Goal: Task Accomplishment & Management: Complete application form

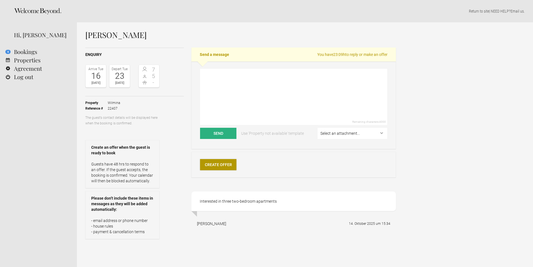
click at [235, 163] on link "Create Offer" at bounding box center [218, 164] width 36 height 11
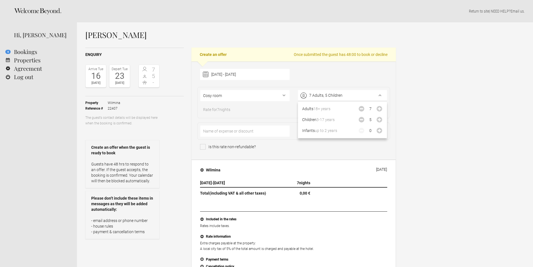
click at [296, 162] on div "Wilmina 14 Oct 2025 16 Jun 2026 - 23 Jun 2026 7 nights Total (including VAT & a…" at bounding box center [294, 221] width 205 height 122
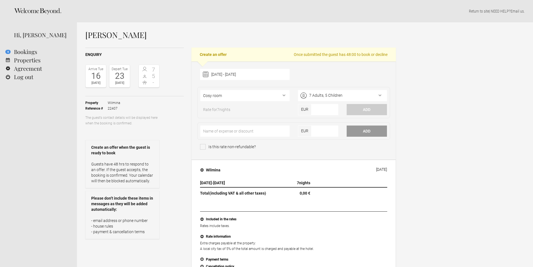
click at [514, 159] on div "Susan Lutzker Enquiry Arrive Tue 16 Jun 2026 Depart Tue 23 Jun 2026 7 5 - Toggl…" at bounding box center [305, 265] width 456 height 487
click at [263, 97] on select"] "Cosy room Classic Room Classic Extended Room Garden View Room Suite Compact Sui…" at bounding box center [244, 95] width 89 height 11
click at [275, 95] on select"] "Cosy room Classic Room Classic Extended Room Garden View Room Suite Compact Sui…" at bounding box center [244, 95] width 89 height 11
select select"] "1826"
click at [440, 140] on div "Susan Lutzker Enquiry Arrive Tue 16 Jun 2026 Depart Tue 23 Jun 2026 7 5 - Toggl…" at bounding box center [305, 265] width 456 height 487
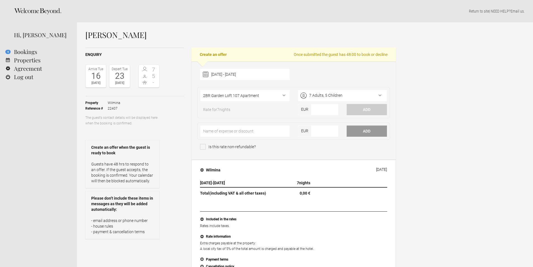
click at [456, 115] on div "Susan Lutzker Enquiry Arrive Tue 16 Jun 2026 Depart Tue 23 Jun 2026 7 5 - Toggl…" at bounding box center [305, 265] width 456 height 487
click at [464, 125] on div "Susan Lutzker Enquiry Arrive Tue 16 Jun 2026 Depart Tue 23 Jun 2026 7 5 - Toggl…" at bounding box center [305, 265] width 456 height 487
click at [465, 133] on div "Susan Lutzker Enquiry Arrive Tue 16 Jun 2026 Depart Tue 23 Jun 2026 7 5 - Toggl…" at bounding box center [305, 265] width 456 height 487
click at [381, 96] on div "7 Adults, 5 Children" at bounding box center [342, 95] width 89 height 11
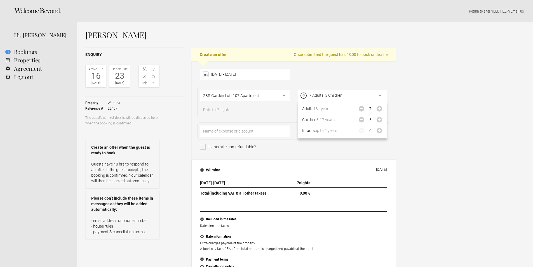
click at [468, 92] on div "Susan Lutzker Enquiry Arrive Tue 16 Jun 2026 Depart Tue 23 Jun 2026 7 5 - Toggl…" at bounding box center [305, 265] width 456 height 487
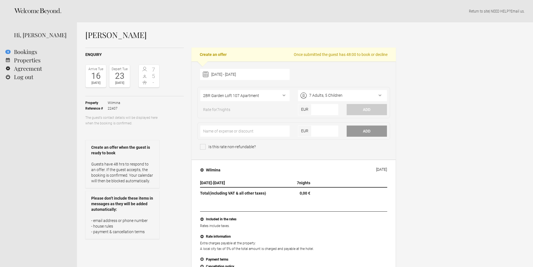
click at [468, 92] on div "Susan Lutzker Enquiry Arrive Tue 16 Jun 2026 Depart Tue 23 Jun 2026 7 5 - Toggl…" at bounding box center [305, 265] width 456 height 487
click at [261, 95] on select"] "Cosy room Classic Room Classic Extended Room Garden View Room Suite Compact Sui…" at bounding box center [244, 95] width 89 height 11
click at [326, 112] on input"] "number" at bounding box center [325, 109] width 27 height 11
click at [451, 135] on div "Susan Lutzker Enquiry Arrive Tue 16 Jun 2026 Depart Tue 23 Jun 2026 7 5 - Toggl…" at bounding box center [305, 265] width 456 height 487
click at [321, 110] on input"] "number" at bounding box center [325, 109] width 27 height 11
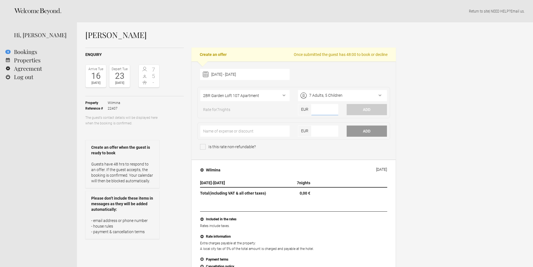
click at [326, 111] on input"] "number" at bounding box center [325, 109] width 27 height 11
click at [465, 113] on div "Susan Lutzker Enquiry Arrive Tue 16 Jun 2026 Depart Tue 23 Jun 2026 7 5 - Toggl…" at bounding box center [305, 265] width 456 height 487
drag, startPoint x: 256, startPoint y: 111, endPoint x: 253, endPoint y: 111, distance: 3.4
click at [256, 111] on div "Rate for 7 nights" at bounding box center [244, 111] width 97 height 8
click at [216, 109] on span "Rate for 7 nights" at bounding box center [216, 111] width 33 height 8
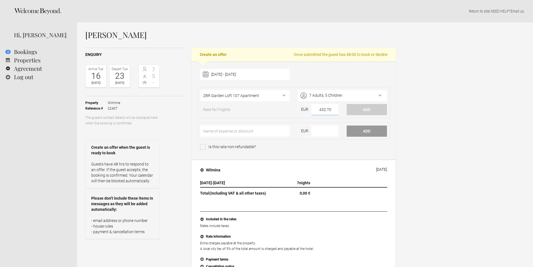
click at [328, 111] on input"] "432.70" at bounding box center [325, 109] width 27 height 11
type input"] "9086.70"
click at [412, 115] on div "Susan Lutzker Enquiry Arrive Tue 16 Jun 2026 Depart Tue 23 Jun 2026 7 5 - Toggl…" at bounding box center [305, 265] width 456 height 487
click at [473, 123] on div "Susan Lutzker Enquiry Arrive Tue 16 Jun 2026 Depart Tue 23 Jun 2026 7 5 - Toggl…" at bounding box center [305, 265] width 456 height 487
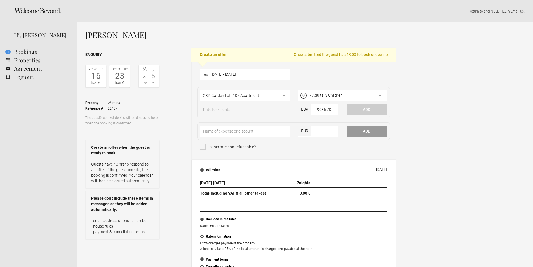
click at [458, 120] on div "Susan Lutzker Enquiry Arrive Tue 16 Jun 2026 Depart Tue 23 Jun 2026 7 5 - Toggl…" at bounding box center [305, 265] width 456 height 487
click at [475, 165] on div "Susan Lutzker Enquiry Arrive Tue 16 Jun 2026 Depart Tue 23 Jun 2026 7 5 - Toggl…" at bounding box center [305, 265] width 456 height 487
click at [244, 137] on div at bounding box center [244, 133] width 89 height 14
click at [426, 160] on div "Susan Lutzker Enquiry Arrive Tue 16 Jun 2026 Depart Tue 23 Jun 2026 7 5 - Toggl…" at bounding box center [305, 265] width 456 height 487
click at [261, 94] on select"] "Cosy room Classic Room Classic Extended Room Garden View Room Suite Compact Sui…" at bounding box center [244, 95] width 89 height 11
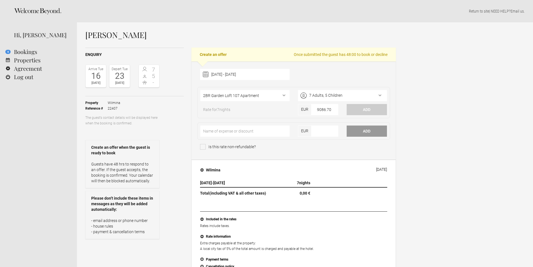
click at [473, 100] on div "Susan Lutzker Enquiry Arrive Tue 16 Jun 2026 Depart Tue 23 Jun 2026 7 5 - Toggl…" at bounding box center [305, 265] width 456 height 487
click at [324, 113] on input"] "9086.70" at bounding box center [325, 109] width 27 height 11
click at [448, 115] on div "Susan Lutzker Enquiry Arrive Tue 16 Jun 2026 Depart Tue 23 Jun 2026 7 5 - Toggl…" at bounding box center [305, 265] width 456 height 487
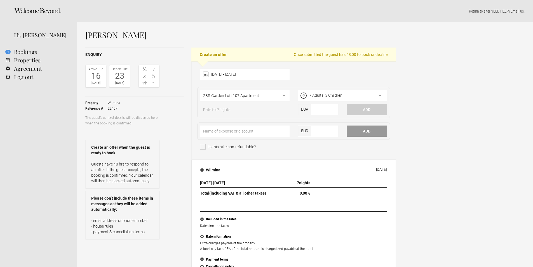
click at [298, 109] on div "EUR" at bounding box center [318, 111] width 49 height 14
click at [231, 109] on span "Rate for 7 nights" at bounding box center [216, 111] width 33 height 8
click at [335, 97] on div "7 Adults, 5 Children" at bounding box center [342, 95] width 89 height 11
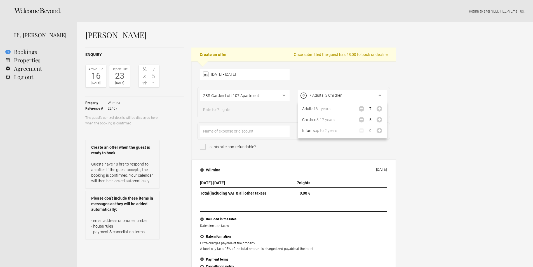
click at [448, 93] on div "Susan Lutzker Enquiry Arrive Tue 16 Jun 2026 Depart Tue 23 Jun 2026 7 5 - Toggl…" at bounding box center [305, 265] width 456 height 487
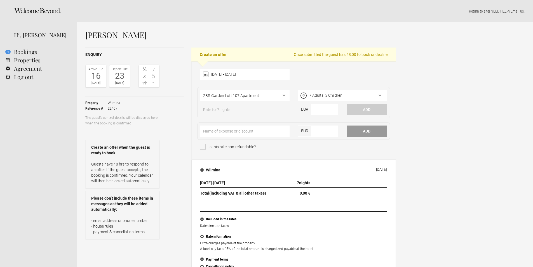
click at [237, 94] on select"] "Cosy room Classic Room Classic Extended Room Garden View Room Suite Compact Sui…" at bounding box center [244, 95] width 89 height 11
click at [381, 94] on div "7 Adults, 5 Children" at bounding box center [342, 95] width 89 height 11
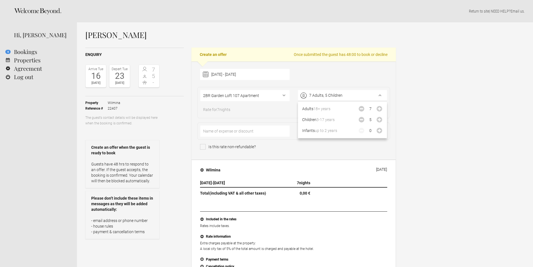
click at [431, 93] on div "Susan Lutzker Enquiry Arrive Tue 16 Jun 2026 Depart Tue 23 Jun 2026 7 5 - Toggl…" at bounding box center [305, 265] width 456 height 487
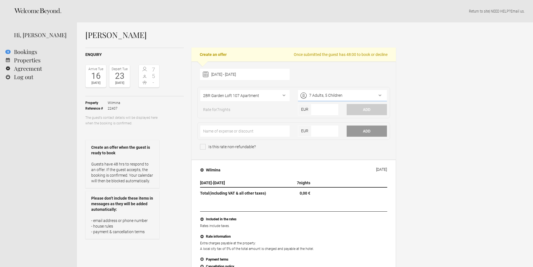
click at [375, 91] on div "7 Adults, 5 Children" at bounding box center [342, 95] width 89 height 11
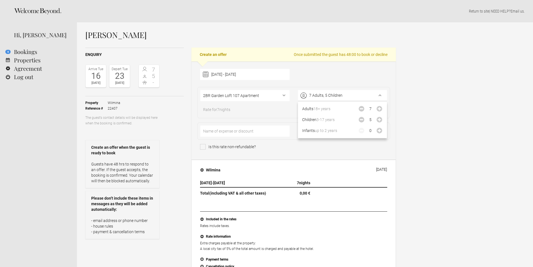
click at [446, 91] on div "Susan Lutzker Enquiry Arrive Tue 16 Jun 2026 Depart Tue 23 Jun 2026 7 5 - Toggl…" at bounding box center [305, 265] width 456 height 487
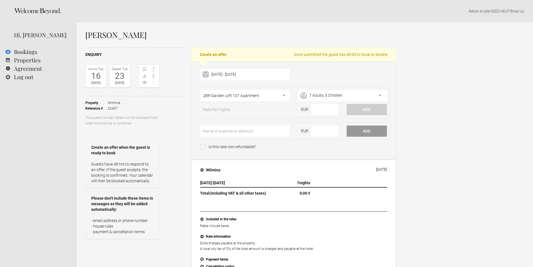
drag, startPoint x: 361, startPoint y: 155, endPoint x: 261, endPoint y: 144, distance: 101.4
click at [361, 155] on div "16 June 2026 - 23 June 2026 2025 Jan Feb Mar Apr May Jun Jul Aug Sep Oct Nov De…" at bounding box center [294, 111] width 205 height 98
click at [249, 132] on input"] "text" at bounding box center [244, 131] width 89 height 11
drag, startPoint x: 427, startPoint y: 137, endPoint x: 402, endPoint y: 134, distance: 25.7
click at [427, 137] on div "Susan Lutzker Enquiry Arrive Tue 16 Jun 2026 Depart Tue 23 Jun 2026 7 5 - Toggl…" at bounding box center [305, 265] width 456 height 487
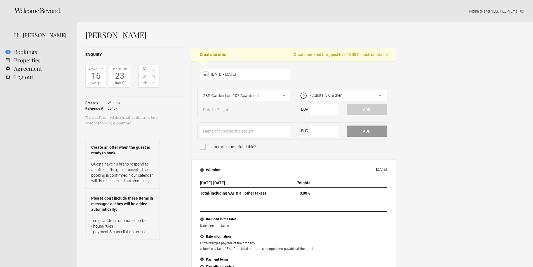
click at [304, 134] on span "EUR" at bounding box center [304, 131] width 13 height 11
click at [318, 133] on input"] "number" at bounding box center [325, 131] width 27 height 11
click at [393, 132] on div "16 June 2026 - 23 June 2026 2025 Jan Feb Mar Apr May Jun Jul Aug Sep Oct Nov De…" at bounding box center [294, 111] width 205 height 98
click at [377, 132] on button "Add" at bounding box center [367, 131] width 40 height 11
click at [439, 129] on div "Susan Lutzker Enquiry Arrive Tue 16 Jun 2026 Depart Tue 23 Jun 2026 7 5 - Toggl…" at bounding box center [305, 265] width 456 height 487
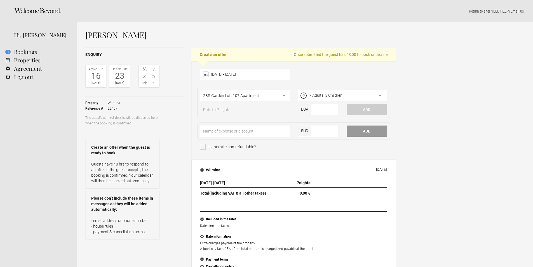
click at [340, 133] on div "EUR" at bounding box center [318, 133] width 49 height 14
click at [331, 131] on input"] "number" at bounding box center [325, 131] width 27 height 11
click at [251, 131] on input"] "text" at bounding box center [244, 131] width 89 height 11
type input"] "3 TBR Garden Loft 107"
click at [322, 132] on input"] "number" at bounding box center [325, 131] width 27 height 11
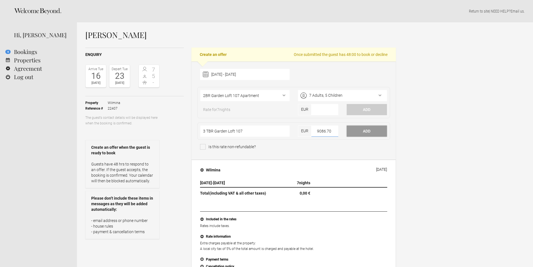
type input"] "9086.70"
click at [375, 131] on button "Add" at bounding box center [367, 131] width 40 height 11
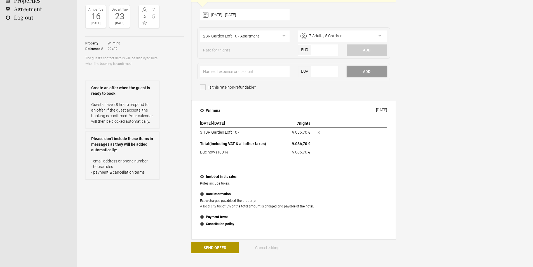
scroll to position [60, 0]
drag, startPoint x: 202, startPoint y: 152, endPoint x: 310, endPoint y: 154, distance: 107.5
click at [309, 154] on tr "Due now (100%) 9.086,70 € (approx. 9.086,70 € )" at bounding box center [293, 151] width 187 height 7
click at [384, 163] on div "16 Jun 2026 - 23 Jun 2026 7 nights 3 TBR Garden Loft 107 9.086,70 € Due now (10…" at bounding box center [294, 174] width 196 height 116
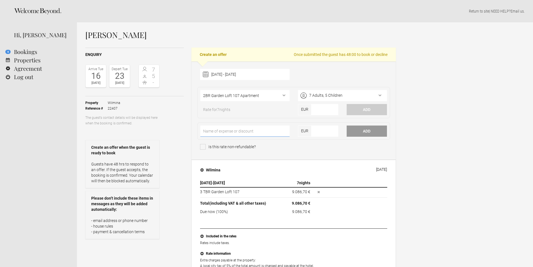
click at [251, 128] on input"] "text" at bounding box center [244, 131] width 89 height 11
type input"] "Breakfast"
click at [328, 129] on input"] "number" at bounding box center [325, 131] width 27 height 11
type input"] "1848"
click at [376, 134] on button "Add" at bounding box center [367, 131] width 40 height 11
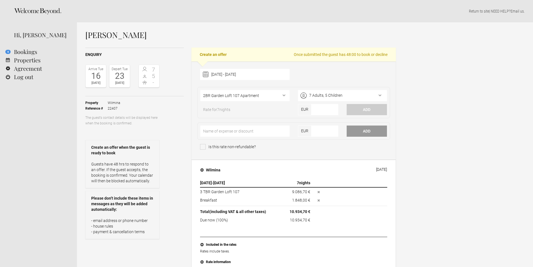
click at [322, 132] on input"] "number" at bounding box center [325, 131] width 27 height 11
click at [240, 134] on input"] "text" at bounding box center [244, 131] width 89 height 11
type input"] "City Tax"
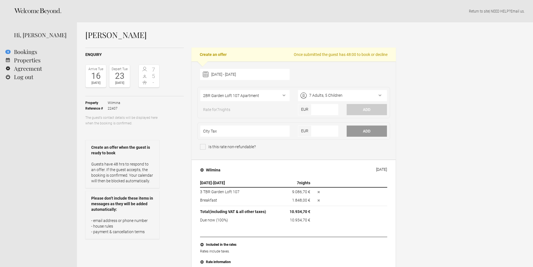
click at [104, 164] on p "Guests have 48 hrs to respond to an offer. If the guest accepts, the booking is…" at bounding box center [122, 173] width 62 height 22
click at [147, 148] on strong "Create an offer when the guest is ready to book" at bounding box center [122, 150] width 62 height 11
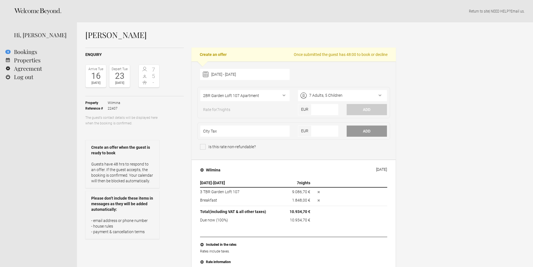
click at [110, 221] on p "- email address or phone number - house rules - payment & cancellation terms" at bounding box center [122, 226] width 62 height 17
drag, startPoint x: 128, startPoint y: 226, endPoint x: 129, endPoint y: 232, distance: 5.9
click at [128, 226] on p "- email address or phone number - house rules - payment & cancellation terms" at bounding box center [122, 226] width 62 height 17
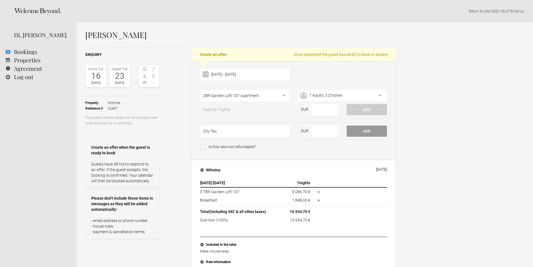
click at [272, 134] on input"] "City Tax" at bounding box center [244, 131] width 89 height 11
click at [233, 109] on span "Rate for 7 nights" at bounding box center [216, 111] width 33 height 8
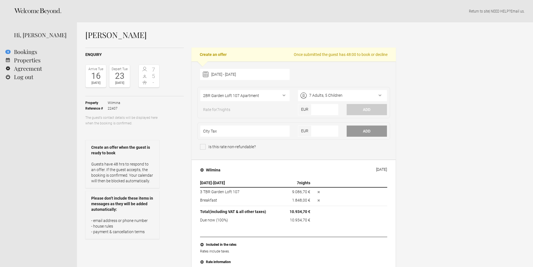
click at [341, 55] on span "Once submitted the guest has 48:00 to book or decline" at bounding box center [341, 55] width 94 height 6
drag, startPoint x: 341, startPoint y: 55, endPoint x: 468, endPoint y: 65, distance: 127.5
click at [342, 55] on span "Once submitted the guest has 48:00 to book or decline" at bounding box center [341, 55] width 94 height 6
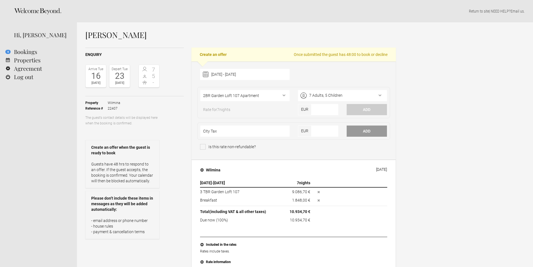
click at [350, 92] on div "7 Adults, 5 Children" at bounding box center [342, 95] width 89 height 11
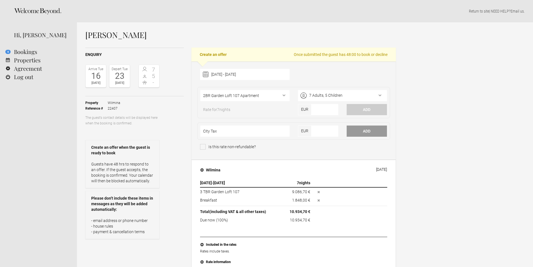
click at [242, 102] on div "Cosy room Classic Room Classic Extended Room Garden View Room Suite Compact Sui…" at bounding box center [244, 97] width 89 height 14
click at [243, 98] on select"] "Cosy room Classic Room Classic Extended Room Garden View Room Suite Compact Sui…" at bounding box center [244, 95] width 89 height 11
click at [210, 108] on span "Rate for 7 nights" at bounding box center [216, 111] width 33 height 8
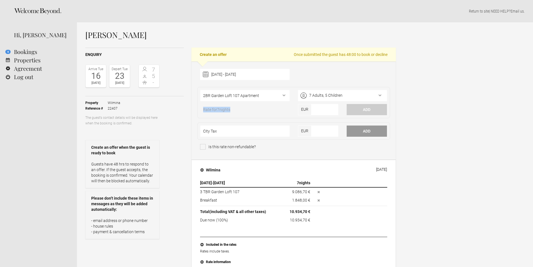
click at [210, 108] on span "Rate for 7 nights" at bounding box center [216, 111] width 33 height 8
click at [215, 108] on span "Rate for 7 nights" at bounding box center [216, 111] width 33 height 8
click at [111, 141] on div "Create an offer when the guest is ready to book Guests have 48 hrs to respond t…" at bounding box center [122, 164] width 74 height 48
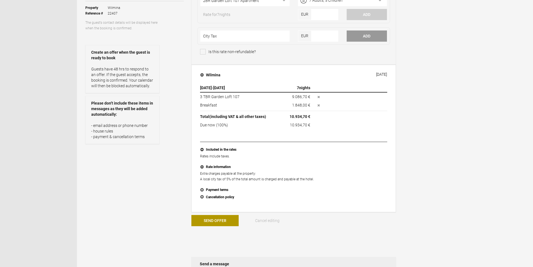
scroll to position [19, 0]
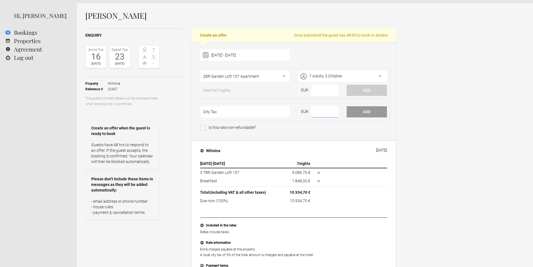
click at [327, 111] on input"] "number" at bounding box center [325, 111] width 27 height 11
type input"] "681.50"
click at [333, 126] on div "Is this rate non-refundable?" at bounding box center [293, 129] width 187 height 8
click at [368, 111] on button "Add" at bounding box center [367, 111] width 40 height 11
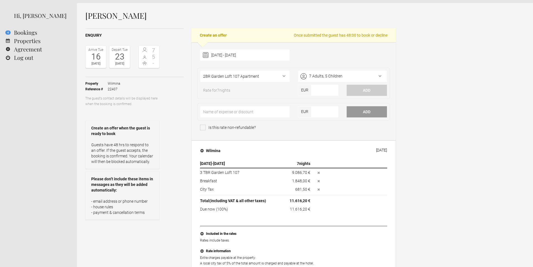
drag, startPoint x: 449, startPoint y: 162, endPoint x: 445, endPoint y: 178, distance: 16.6
click at [449, 163] on div "Susan Lutzker Enquiry Arrive Tue 16 Jun 2026 Depart Tue 23 Jun 2026 7 5 - Toggl…" at bounding box center [305, 263] width 456 height 521
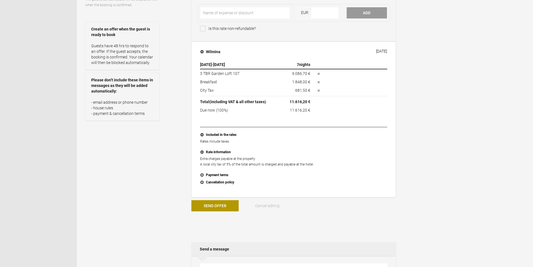
scroll to position [119, 0]
click at [213, 175] on button "Payment terms" at bounding box center [293, 174] width 187 height 7
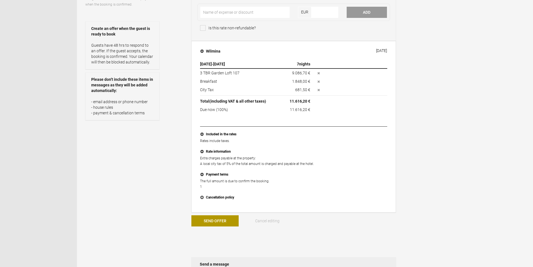
click at [229, 184] on p "The full amount is due to confirm the booking. 1" at bounding box center [293, 184] width 187 height 11
click at [206, 175] on button "Payment terms" at bounding box center [293, 174] width 187 height 7
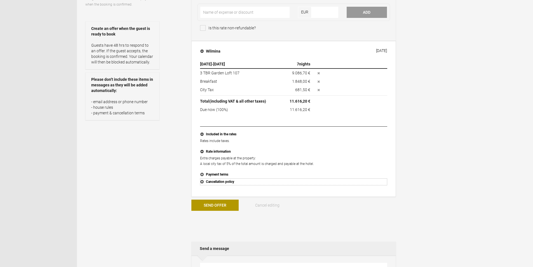
click at [219, 181] on button "Cancellation policy" at bounding box center [293, 182] width 187 height 7
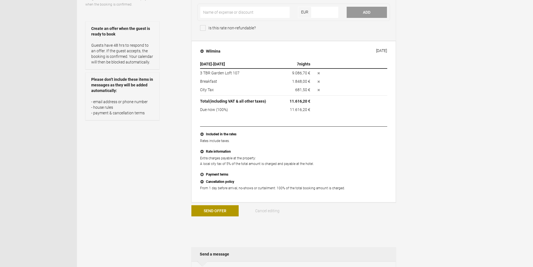
click at [213, 189] on p "From 1 day before arrival, no-shows or curtailment: 100% of the total booking a…" at bounding box center [293, 189] width 187 height 6
click at [363, 184] on button "Cancellation policy" at bounding box center [293, 182] width 187 height 7
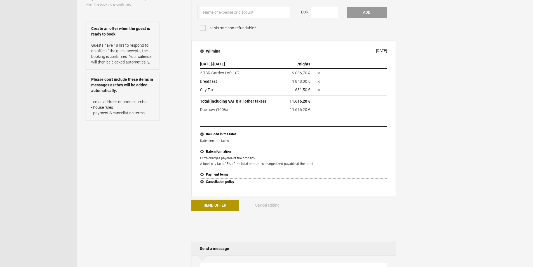
click at [221, 184] on button "Cancellation policy" at bounding box center [293, 182] width 187 height 7
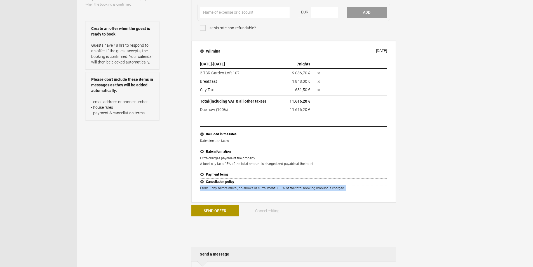
drag, startPoint x: 223, startPoint y: 183, endPoint x: 232, endPoint y: 184, distance: 9.3
click at [223, 183] on button "Cancellation policy" at bounding box center [293, 182] width 187 height 7
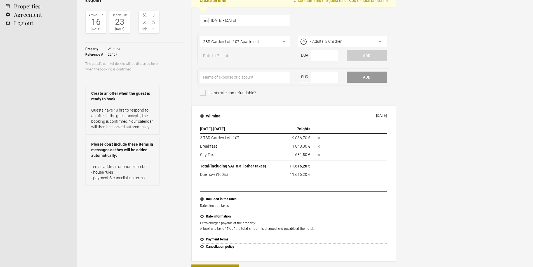
scroll to position [0, 0]
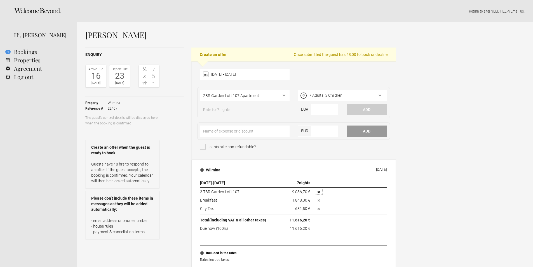
click at [320, 192] on icon "button" at bounding box center [319, 192] width 2 height 2
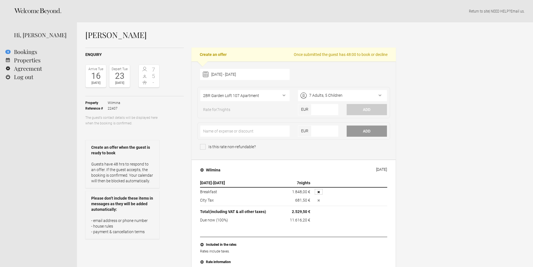
click at [320, 192] on icon "button" at bounding box center [319, 192] width 2 height 2
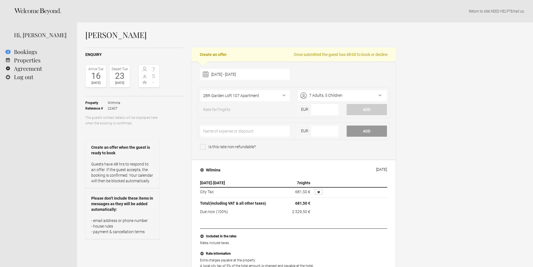
click at [320, 192] on button "button" at bounding box center [319, 192] width 8 height 6
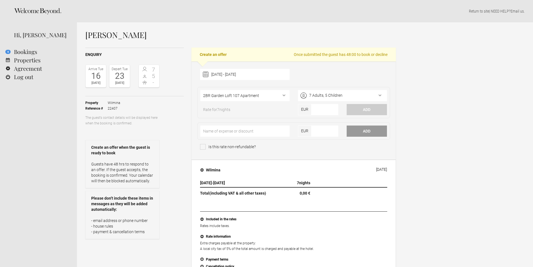
click at [364, 195] on th "(approx. 0,00 € )" at bounding box center [350, 193] width 75 height 10
click at [363, 168] on button "Wilmina 14 Oct 2025" at bounding box center [294, 170] width 196 height 12
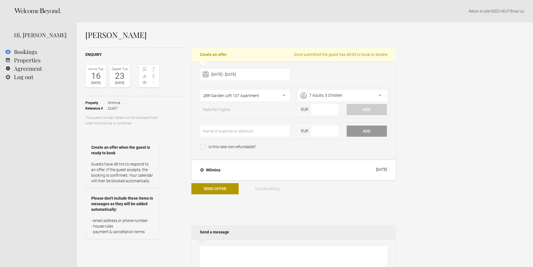
click at [505, 172] on div "Susan Lutzker Enquiry Arrive Tue 16 Jun 2026 Depart Tue 23 Jun 2026 7 5 - Toggl…" at bounding box center [305, 215] width 456 height 386
click at [251, 169] on button "Wilmina 14 Oct 2025" at bounding box center [294, 170] width 196 height 12
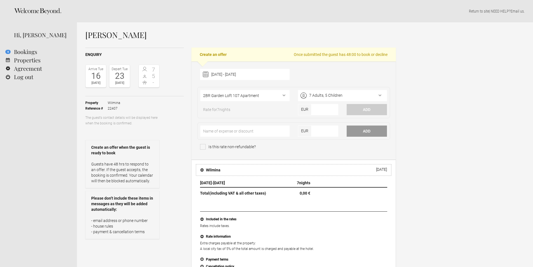
click at [207, 171] on h4 "Wilmina" at bounding box center [210, 170] width 20 height 6
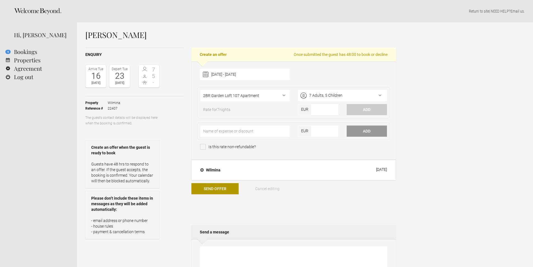
click at [316, 150] on div "Is this rate non-refundable?" at bounding box center [293, 148] width 187 height 8
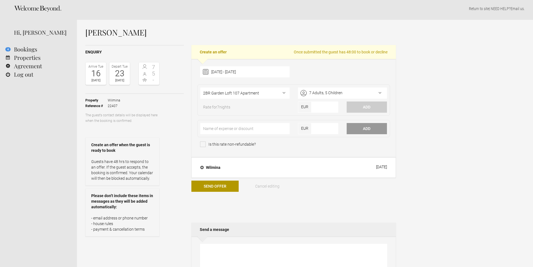
scroll to position [4, 0]
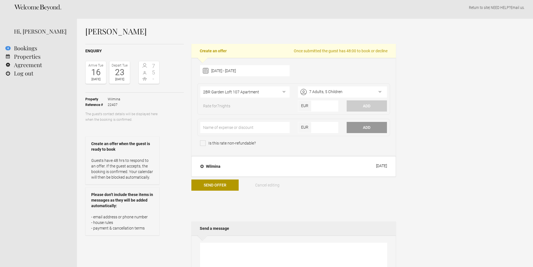
click at [456, 131] on div "Susan Lutzker Enquiry Arrive Tue 16 Jun 2026 Depart Tue 23 Jun 2026 7 5 - Toggl…" at bounding box center [305, 212] width 456 height 386
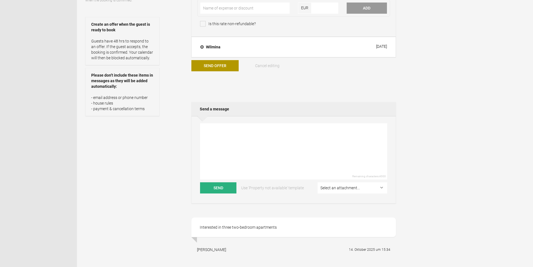
scroll to position [0, 0]
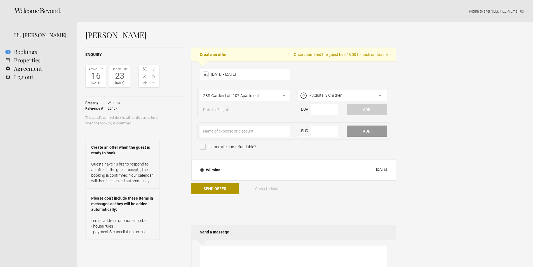
drag, startPoint x: 234, startPoint y: 112, endPoint x: 213, endPoint y: 110, distance: 20.5
click at [233, 112] on span "Rate for 7 nights" at bounding box center [216, 111] width 33 height 8
click at [210, 109] on span "Rate for 7 nights" at bounding box center [216, 111] width 33 height 8
click at [315, 108] on input"] "number" at bounding box center [325, 109] width 27 height 11
click at [416, 112] on div "Susan Lutzker Enquiry Arrive Tue 16 Jun 2026 Depart Tue 23 Jun 2026 7 5 - Toggl…" at bounding box center [305, 215] width 456 height 386
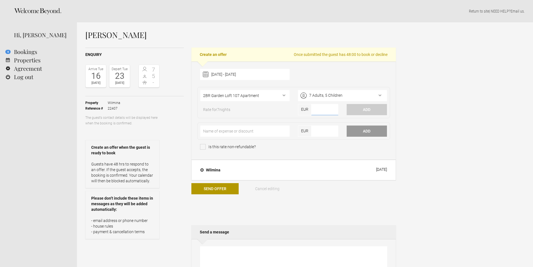
click at [322, 108] on input"] "number" at bounding box center [325, 109] width 27 height 11
click at [325, 109] on input"] "number" at bounding box center [325, 109] width 27 height 11
click at [434, 99] on div "Susan Lutzker Enquiry Arrive Tue 16 Jun 2026 Depart Tue 23 Jun 2026 7 5 - Toggl…" at bounding box center [305, 215] width 456 height 386
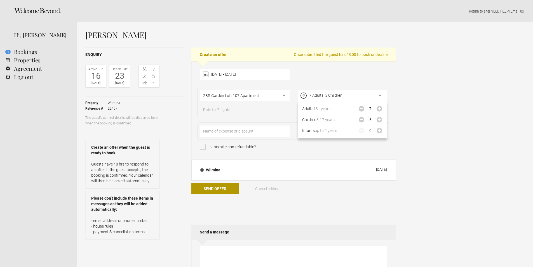
click at [354, 92] on div "7 Adults, 5 Children" at bounding box center [342, 95] width 89 height 11
click at [416, 88] on div "Susan Lutzker Enquiry Arrive Tue 16 Jun 2026 Depart Tue 23 Jun 2026 7 5 - Toggl…" at bounding box center [305, 215] width 456 height 386
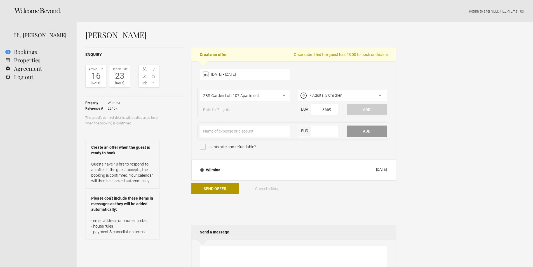
click at [331, 109] on input"] "5669" at bounding box center [325, 109] width 27 height 11
click at [331, 109] on input"] "5670" at bounding box center [325, 109] width 27 height 11
type input"] "5669"
click at [335, 111] on input"] "5669" at bounding box center [325, 109] width 27 height 11
click at [327, 111] on input"] "5669" at bounding box center [325, 109] width 27 height 11
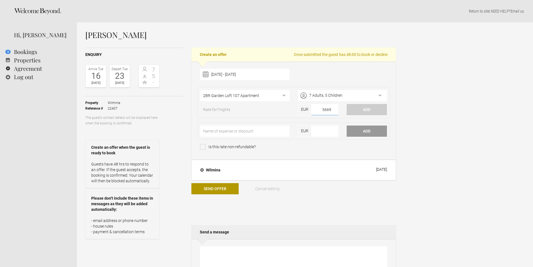
click at [327, 111] on input"] "5669" at bounding box center [325, 109] width 27 height 11
click at [429, 101] on div "Susan Lutzker Enquiry Arrive Tue 16 Jun 2026 Depart Tue 23 Jun 2026 7 5 - Toggl…" at bounding box center [305, 215] width 456 height 386
click at [251, 92] on select"] "Cosy room Classic Room Classic Extended Room Garden View Room Suite Compact Sui…" at bounding box center [244, 95] width 89 height 11
click at [368, 97] on div "7 Adults, 5 Children" at bounding box center [342, 95] width 89 height 11
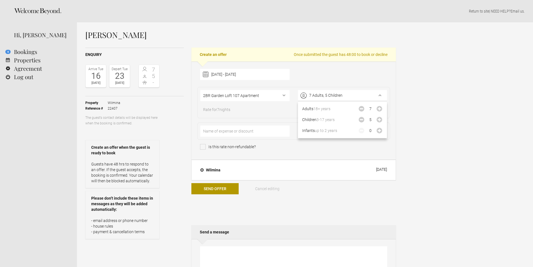
click at [444, 102] on div "Susan Lutzker Enquiry Arrive Tue 16 Jun 2026 Depart Tue 23 Jun 2026 7 5 - Toggl…" at bounding box center [305, 215] width 456 height 386
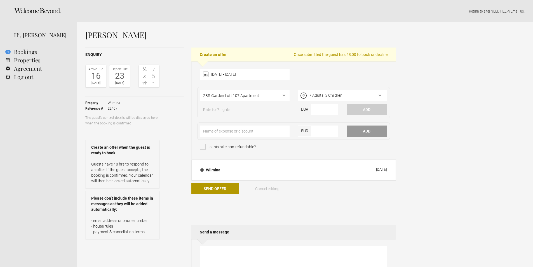
click at [340, 94] on div "7 Adults, 5 Children" at bounding box center [342, 95] width 89 height 11
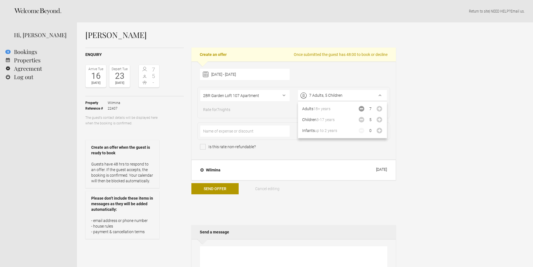
click at [363, 109] on icon "Decrease" at bounding box center [362, 109] width 6 height 6
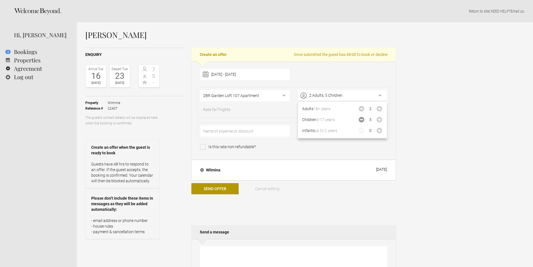
click at [361, 120] on icon "Decrease" at bounding box center [362, 120] width 6 height 6
click at [380, 120] on icon "Increase" at bounding box center [380, 120] width 6 height 6
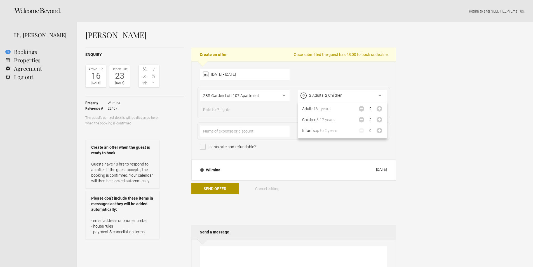
click at [438, 115] on div "Susan Lutzker Enquiry Arrive Tue 16 Jun 2026 Depart Tue 23 Jun 2026 7 5 - Toggl…" at bounding box center [305, 215] width 456 height 386
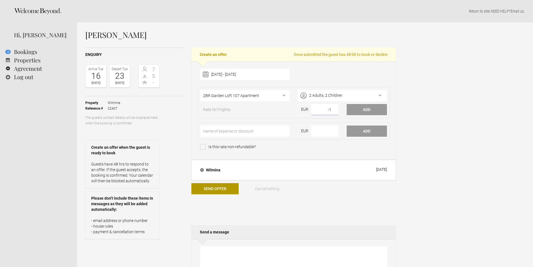
click at [334, 110] on input"] "-1" at bounding box center [325, 109] width 27 height 11
click at [328, 108] on input"] "-1" at bounding box center [325, 109] width 27 height 11
click at [327, 108] on input"] "-1" at bounding box center [325, 109] width 27 height 11
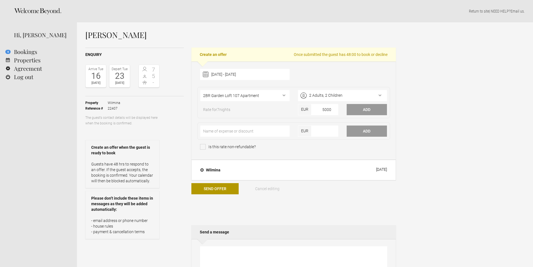
click at [429, 106] on div "Susan Lutzker Enquiry Arrive Tue 16 Jun 2026 Depart Tue 23 Jun 2026 7 5 - Toggl…" at bounding box center [305, 215] width 456 height 386
click at [324, 107] on input"] "5000" at bounding box center [325, 109] width 27 height 11
click at [469, 99] on div "Susan Lutzker Enquiry Arrive Tue 16 Jun 2026 Depart Tue 23 Jun 2026 7 5 - Toggl…" at bounding box center [305, 215] width 456 height 386
click at [482, 107] on div "Susan Lutzker Enquiry Arrive Tue 16 Jun 2026 Depart Tue 23 Jun 2026 7 5 - Toggl…" at bounding box center [305, 215] width 456 height 386
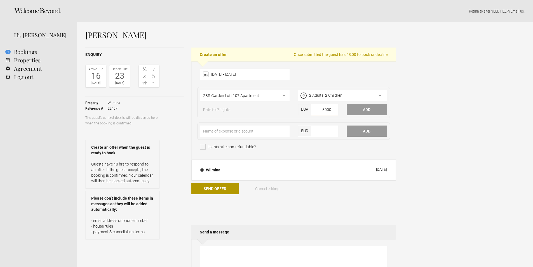
click at [325, 111] on input"] "5000" at bounding box center [325, 109] width 27 height 11
paste input"] "389.44"
type input"] "389.44"
click at [433, 113] on div "Susan Lutzker Enquiry Arrive Tue 16 Jun 2026 Depart Tue 23 Jun 2026 7 5 - Toggl…" at bounding box center [305, 215] width 456 height 386
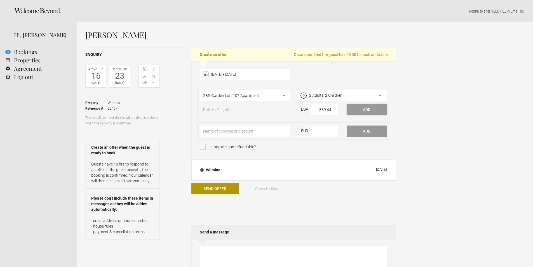
click at [368, 109] on button "Add" at bounding box center [367, 109] width 40 height 11
click at [465, 123] on div "Susan Lutzker Enquiry Arrive Tue 16 Jun 2026 Depart Tue 23 Jun 2026 7 5 - Toggl…" at bounding box center [305, 215] width 456 height 386
click at [319, 109] on input"] "number" at bounding box center [325, 109] width 27 height 11
click at [377, 107] on button "Add" at bounding box center [367, 109] width 40 height 11
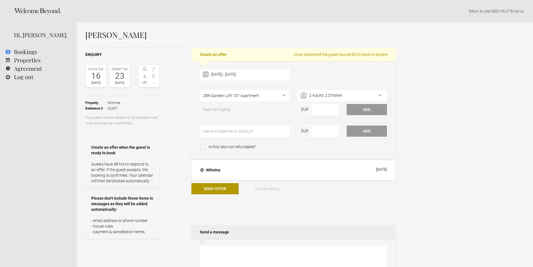
click at [460, 116] on div "Susan Lutzker Enquiry Arrive Tue 16 Jun 2026 Depart Tue 23 Jun 2026 7 5 - Toggl…" at bounding box center [305, 215] width 456 height 386
click at [204, 170] on h4 "Wilmina" at bounding box center [210, 170] width 20 height 6
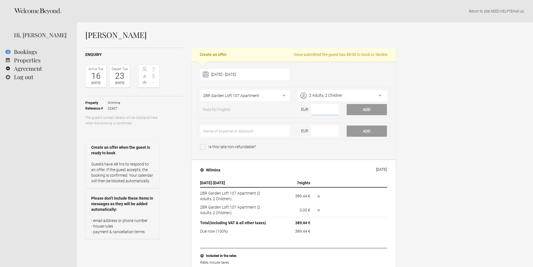
click at [319, 111] on input"] "number" at bounding box center [325, 109] width 27 height 11
click at [304, 196] on flynt-currency "389,44 €" at bounding box center [302, 196] width 15 height 4
copy flynt-currency "389,44"
click at [313, 108] on input"] "number" at bounding box center [325, 109] width 27 height 11
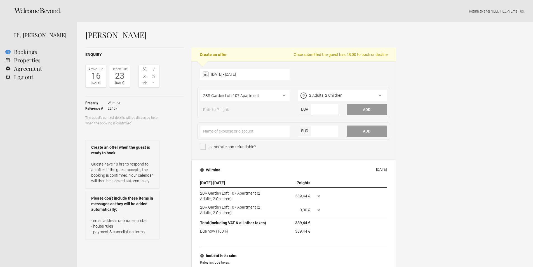
paste input"] "389.44"
type input"] "389.44"
click at [372, 110] on button "Add" at bounding box center [367, 109] width 40 height 11
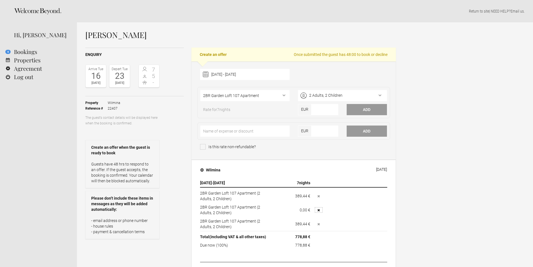
click at [319, 210] on icon "button" at bounding box center [319, 210] width 2 height 2
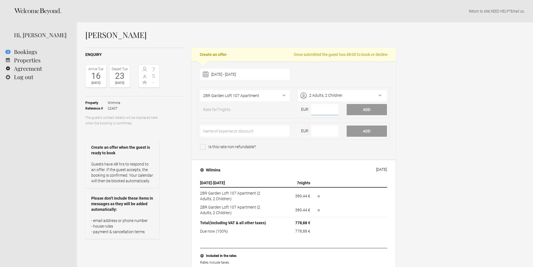
click at [318, 110] on input"] "number" at bounding box center [325, 109] width 27 height 11
paste input"] "389.44"
type input"] "389.44"
click at [371, 109] on button "Add" at bounding box center [367, 109] width 40 height 11
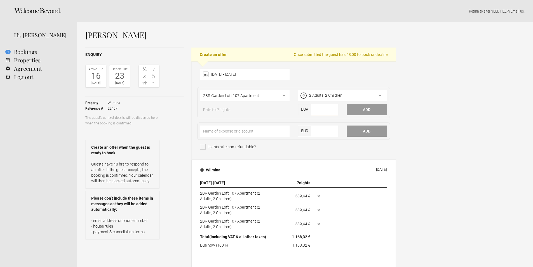
click at [319, 115] on input"] "number" at bounding box center [325, 109] width 27 height 11
click at [319, 196] on icon "button" at bounding box center [319, 196] width 2 height 2
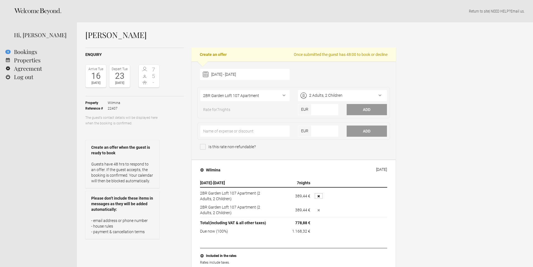
click at [319, 196] on icon "button" at bounding box center [319, 196] width 2 height 2
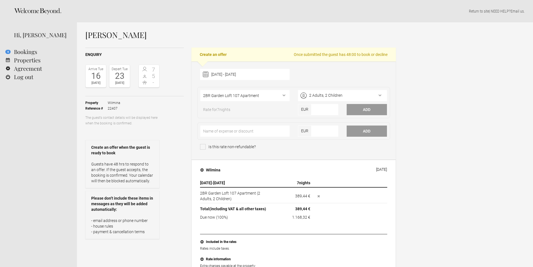
click at [319, 196] on icon "button" at bounding box center [319, 196] width 2 height 2
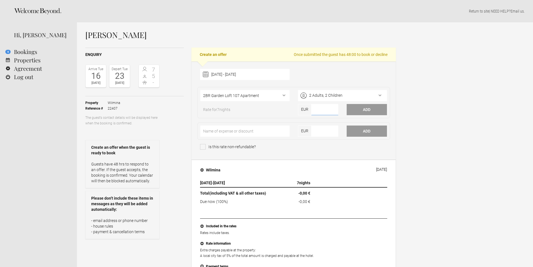
click at [317, 109] on input"] "number" at bounding box center [325, 109] width 27 height 11
type input"] "2726.00"
click at [374, 112] on button "Add" at bounding box center [367, 109] width 40 height 11
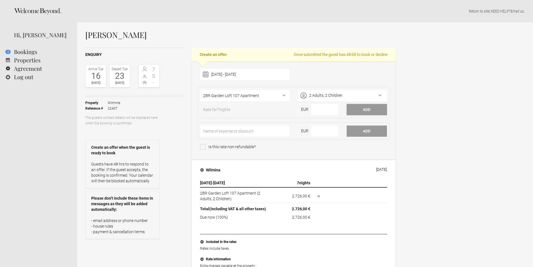
click at [371, 106] on button "Add" at bounding box center [367, 109] width 40 height 11
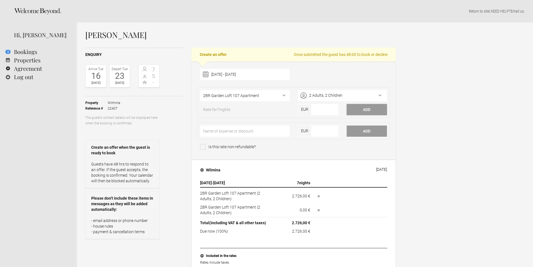
click at [370, 111] on button "Add" at bounding box center [367, 109] width 40 height 11
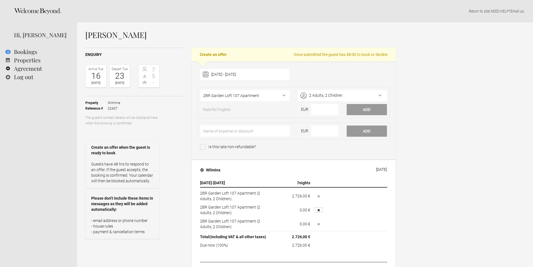
click at [317, 213] on button "button" at bounding box center [319, 210] width 8 height 6
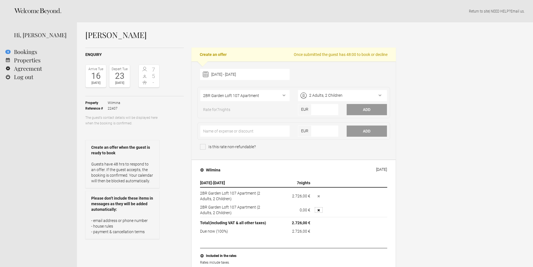
click at [319, 210] on icon "button" at bounding box center [319, 210] width 2 height 2
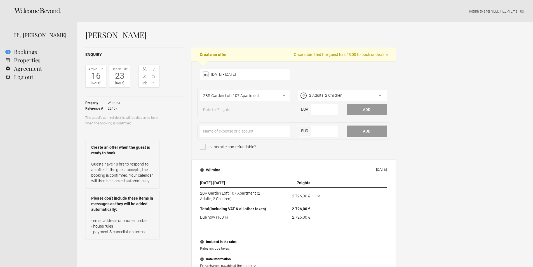
click at [301, 194] on flynt-currency "2.726,00 €" at bounding box center [301, 196] width 18 height 4
click at [300, 196] on flynt-currency "2.726,00 €" at bounding box center [301, 196] width 18 height 4
copy flynt-currency "2.726,00"
click at [327, 109] on input"] "number" at bounding box center [325, 109] width 27 height 11
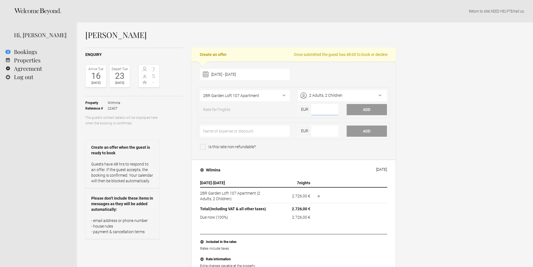
paste input"] "2.72600"
type input"] "2.72600"
click at [365, 110] on button "Add" at bounding box center [367, 109] width 40 height 11
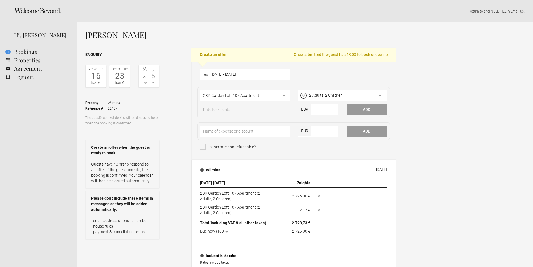
click at [322, 112] on input"] "number" at bounding box center [325, 109] width 27 height 11
paste input"] "2.72600"
type input"] "2.72600"
click at [368, 109] on button "Add" at bounding box center [367, 109] width 40 height 11
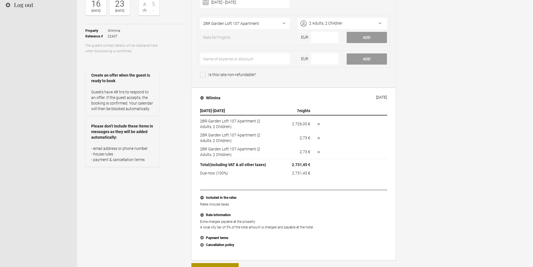
scroll to position [72, 0]
click at [320, 137] on button "button" at bounding box center [319, 139] width 8 height 6
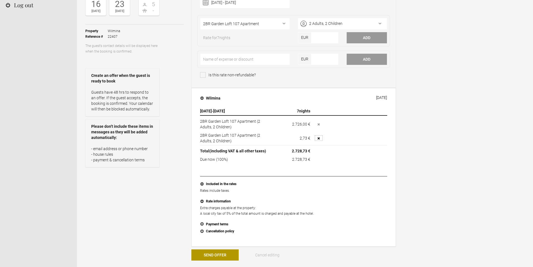
click at [318, 136] on button "button" at bounding box center [319, 139] width 8 height 6
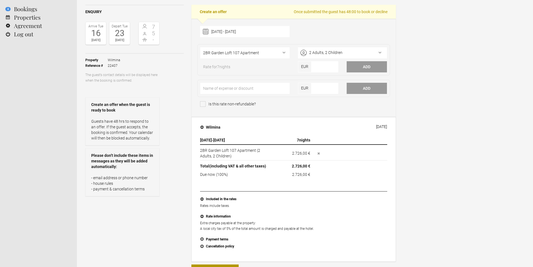
scroll to position [0, 0]
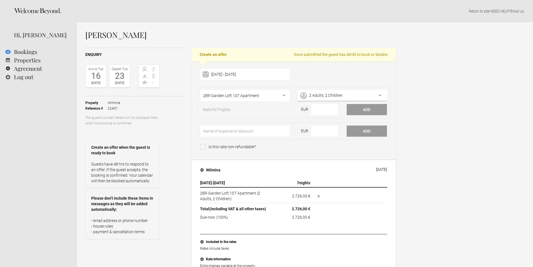
click at [326, 92] on div "2 Adults, 2 Children" at bounding box center [342, 95] width 89 height 11
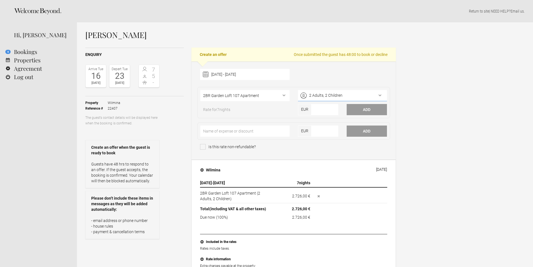
click at [351, 94] on div "2 Adults, 2 Children" at bounding box center [342, 95] width 89 height 11
click at [319, 197] on icon "button" at bounding box center [319, 196] width 2 height 2
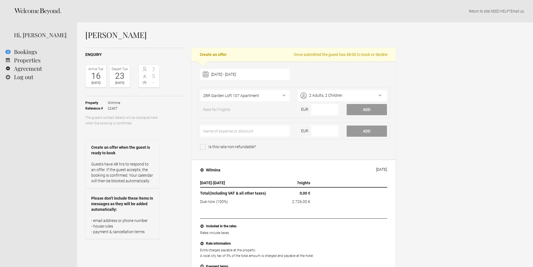
click at [461, 176] on div "Susan Lutzker Enquiry Arrive Tue 16 Jun 2026 Depart Tue 23 Jun 2026 7 5 - Toggl…" at bounding box center [305, 269] width 456 height 494
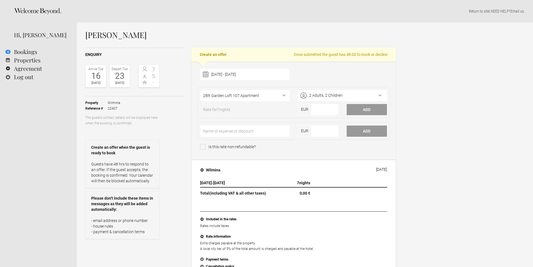
drag, startPoint x: 330, startPoint y: 195, endPoint x: 334, endPoint y: 195, distance: 3.9
click at [331, 195] on th "(approx. 0,00 € )" at bounding box center [350, 193] width 75 height 10
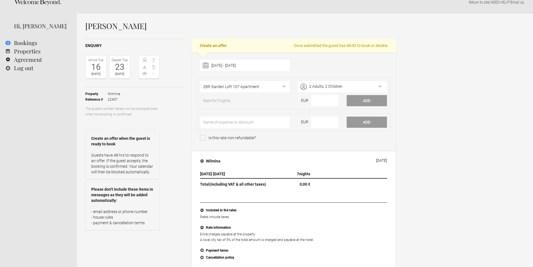
scroll to position [9, 0]
click at [326, 85] on div "2 Adults, 2 Children" at bounding box center [342, 86] width 89 height 11
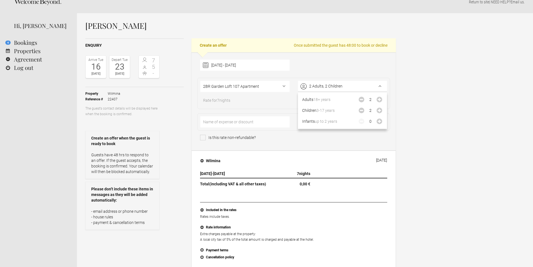
click at [435, 69] on div "Susan Lutzker Enquiry Arrive Tue 16 Jun 2026 Depart Tue 23 Jun 2026 7 5 - Toggl…" at bounding box center [305, 256] width 456 height 487
click at [326, 87] on div "2 Adults, 2 Children" at bounding box center [342, 86] width 89 height 11
click at [421, 95] on div "Susan Lutzker Enquiry Arrive Tue 16 Jun 2026 Depart Tue 23 Jun 2026 7 5 - Toggl…" at bounding box center [305, 256] width 456 height 487
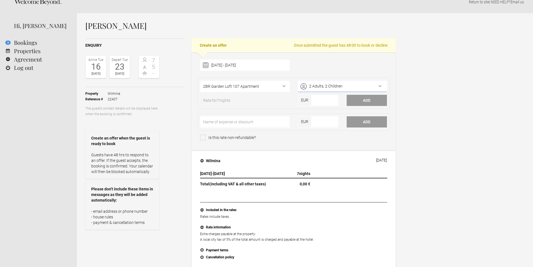
click at [358, 85] on div "2 Adults, 2 Children" at bounding box center [342, 86] width 89 height 11
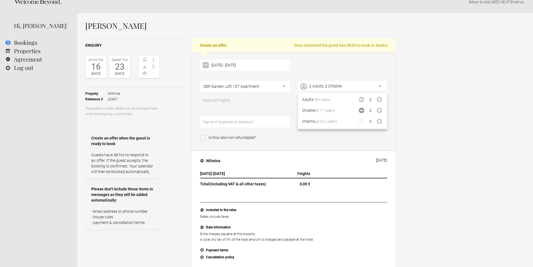
click at [360, 109] on icon "Decrease" at bounding box center [362, 111] width 6 height 6
click at [377, 97] on icon "Increase" at bounding box center [380, 100] width 6 height 6
click at [377, 98] on icon "Increase" at bounding box center [380, 100] width 6 height 6
click at [412, 100] on div "Susan Lutzker Enquiry Arrive Tue 16 Jun 2026 Depart Tue 23 Jun 2026 7 5 - Toggl…" at bounding box center [305, 256] width 456 height 487
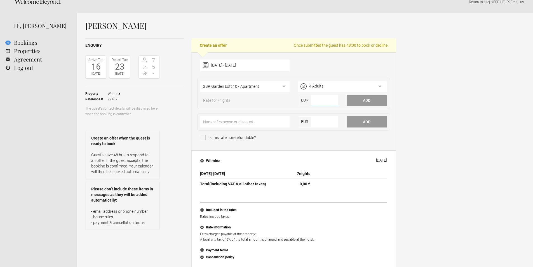
click at [325, 105] on input"] "number" at bounding box center [325, 100] width 27 height 11
type input"] "2726.00"
click at [367, 102] on button "Add" at bounding box center [367, 100] width 40 height 11
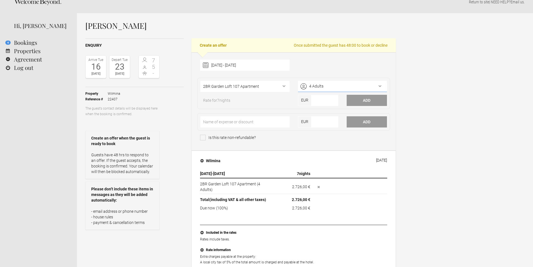
click at [375, 87] on div "4 Adults" at bounding box center [342, 86] width 89 height 11
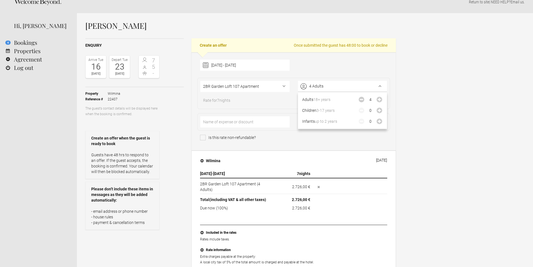
click at [456, 116] on div "Susan Lutzker Enquiry Arrive Tue 16 Jun 2026 Depart Tue 23 Jun 2026 7 5 - Toggl…" at bounding box center [305, 268] width 456 height 510
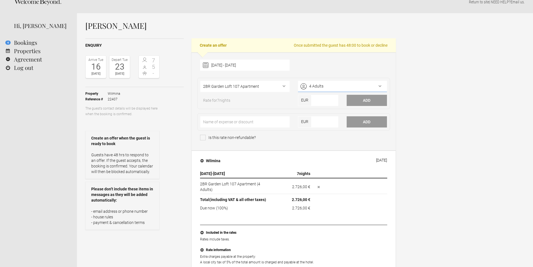
click at [376, 87] on div "4 Adults" at bounding box center [342, 86] width 89 height 11
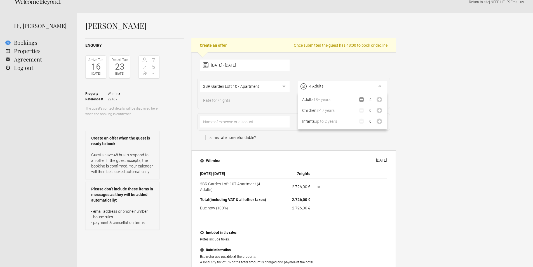
click at [361, 99] on icon "Decrease" at bounding box center [362, 100] width 6 height 6
click at [361, 98] on icon "Decrease" at bounding box center [362, 100] width 6 height 6
click at [437, 107] on div "Susan Lutzker Enquiry Arrive Tue 16 Jun 2026 Depart Tue 23 Jun 2026 7 5 - Toggl…" at bounding box center [305, 268] width 456 height 510
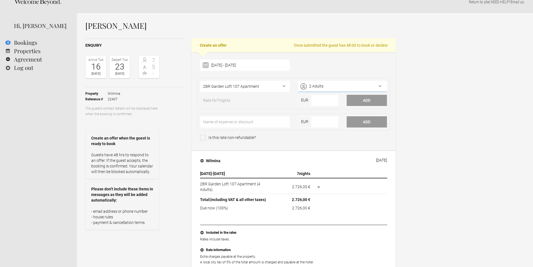
click at [359, 87] on div "2 Adults" at bounding box center [342, 86] width 89 height 11
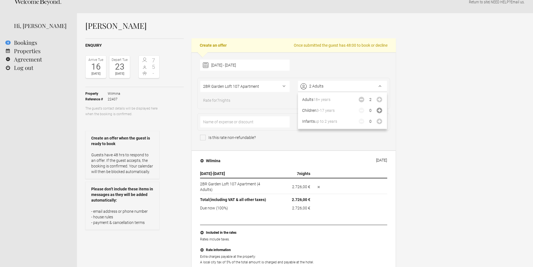
click at [382, 110] on icon "Increase" at bounding box center [380, 111] width 6 height 6
click at [442, 116] on div "Susan Lutzker Enquiry Arrive Tue 16 Jun 2026 Depart Tue 23 Jun 2026 7 5 - Toggl…" at bounding box center [305, 268] width 456 height 510
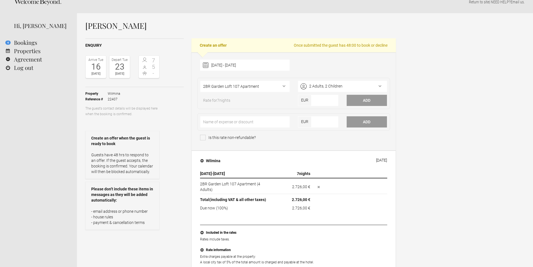
click at [300, 185] on flynt-currency "2.726,00 €" at bounding box center [301, 187] width 18 height 4
copy flynt-currency "2.726,00"
click at [325, 99] on input"] "number" at bounding box center [325, 100] width 27 height 11
paste input"] "2.72600"
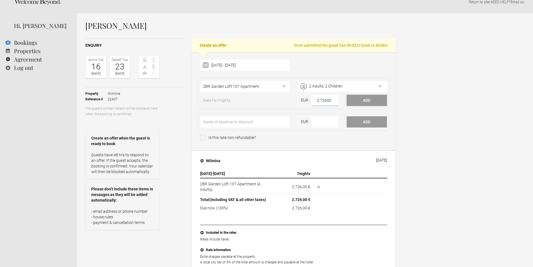
type input"] "2.72600"
click at [380, 97] on button "Add" at bounding box center [367, 100] width 40 height 11
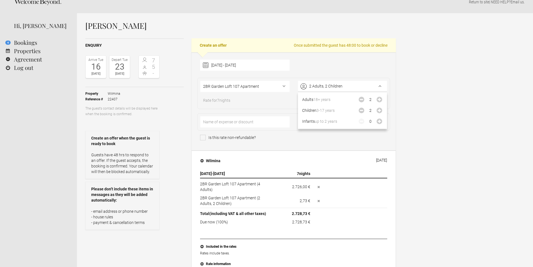
click at [329, 85] on div "2 Adults, 2 Children" at bounding box center [342, 86] width 89 height 11
click at [362, 99] on icon "Decrease" at bounding box center [362, 100] width 6 height 6
click at [363, 110] on icon "Decrease" at bounding box center [362, 111] width 6 height 6
click at [383, 111] on div "Adults 18+ years 1 Children 3-17 years 1 Infants up to 2 years 0" at bounding box center [342, 110] width 89 height 37
click at [382, 111] on icon "Increase" at bounding box center [380, 111] width 6 height 6
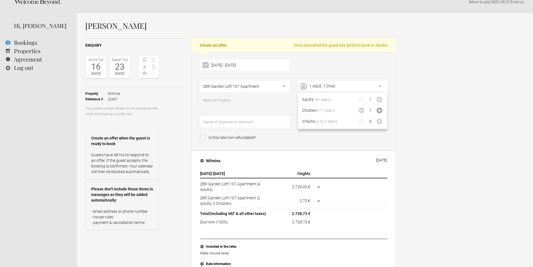
click at [382, 111] on icon "Increase" at bounding box center [380, 111] width 6 height 6
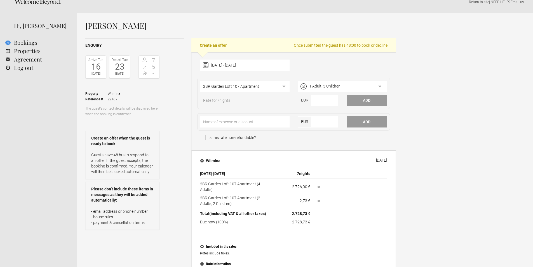
click at [319, 102] on input"] "number" at bounding box center [325, 100] width 27 height 11
paste input"] "2.72600"
click at [368, 80] on fieldset "Cosy room Classic Room Classic Extended Room Garden View Room Suite Compact Sui…" at bounding box center [293, 93] width 193 height 31
click at [378, 85] on div "1 Adult, 3 Children" at bounding box center [342, 86] width 89 height 11
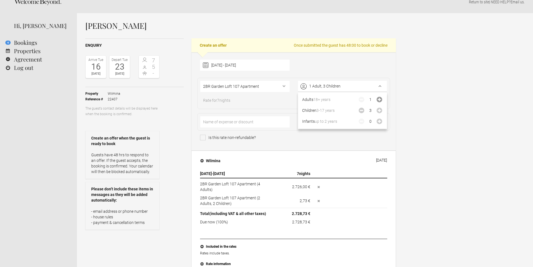
click at [382, 99] on icon "Increase" at bounding box center [380, 100] width 6 height 6
click at [355, 87] on div "2 Adults, 3 Children" at bounding box center [342, 86] width 89 height 11
click at [363, 100] on icon "Decrease" at bounding box center [362, 100] width 6 height 6
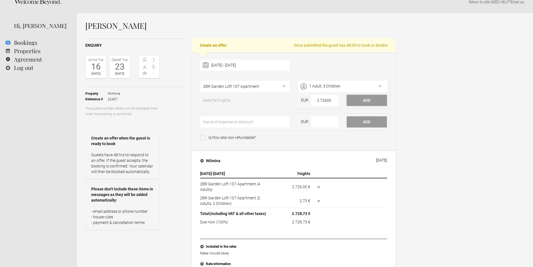
drag, startPoint x: 372, startPoint y: 102, endPoint x: 447, endPoint y: 114, distance: 76.0
click at [318, 200] on icon "button" at bounding box center [319, 201] width 2 height 2
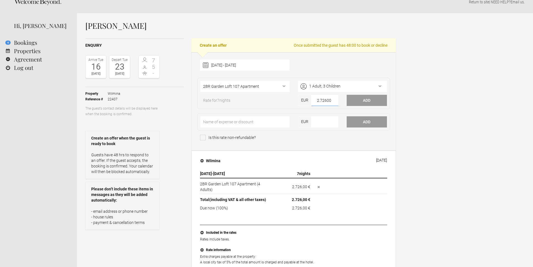
click at [328, 100] on input"] "2.72600" at bounding box center [325, 100] width 27 height 11
click at [330, 102] on input"] "2.72600" at bounding box center [325, 100] width 27 height 11
type input"] "2"
click at [331, 101] on input"] "2" at bounding box center [325, 100] width 27 height 11
type input"] "2726"
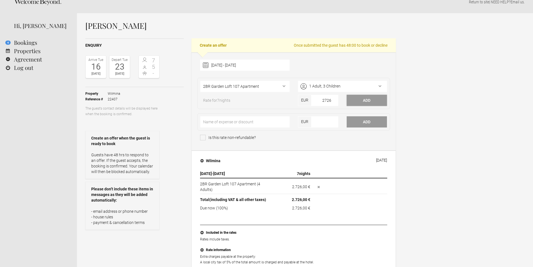
click at [363, 99] on button "Add" at bounding box center [367, 100] width 40 height 11
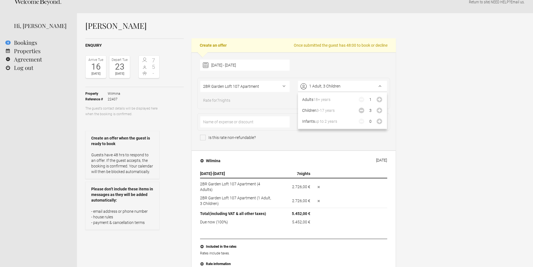
click at [335, 84] on div "1 Adult, 3 Children" at bounding box center [342, 86] width 89 height 11
click at [379, 101] on icon "Increase" at bounding box center [380, 100] width 6 height 6
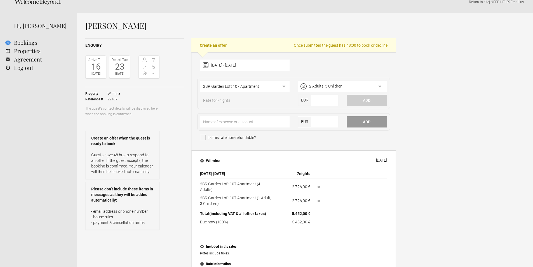
click at [375, 83] on div "2 Adults, 3 Children" at bounding box center [342, 86] width 89 height 11
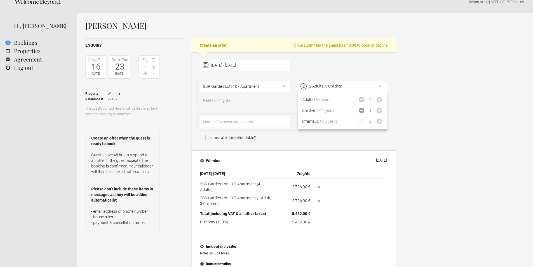
click at [361, 109] on icon "Decrease" at bounding box center [362, 111] width 6 height 6
click at [359, 109] on icon "Decrease" at bounding box center [362, 111] width 6 height 6
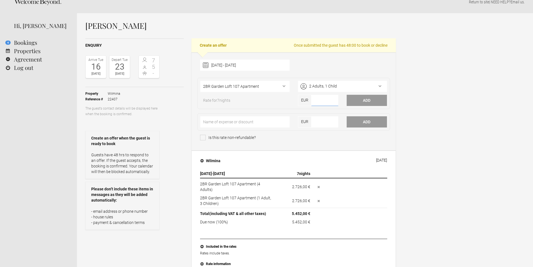
click at [326, 102] on input"] "number" at bounding box center [325, 100] width 27 height 11
type input"] "2726"
click at [380, 98] on button "Add" at bounding box center [367, 100] width 40 height 11
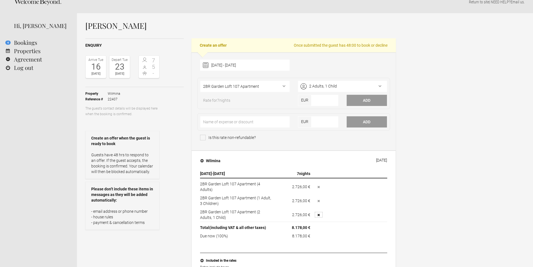
click at [317, 212] on button "button" at bounding box center [319, 215] width 8 height 6
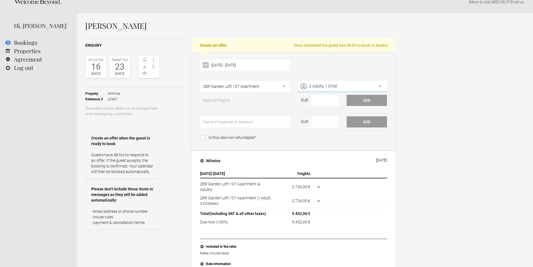
click at [346, 89] on div "2 Adults, 1 Child" at bounding box center [342, 86] width 89 height 11
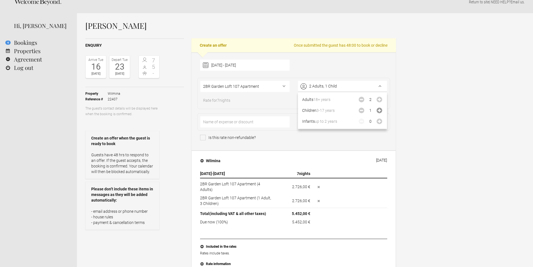
click at [378, 109] on icon "Increase" at bounding box center [380, 111] width 6 height 6
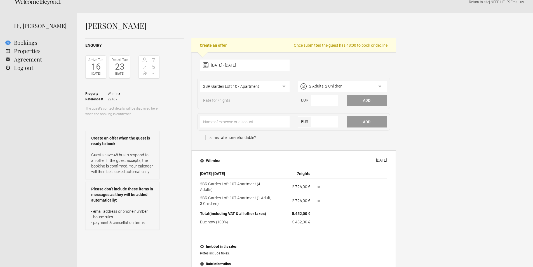
click at [320, 98] on input"] "number" at bounding box center [325, 100] width 27 height 11
type input"] "2726"
click at [361, 100] on button "Add" at bounding box center [367, 100] width 40 height 11
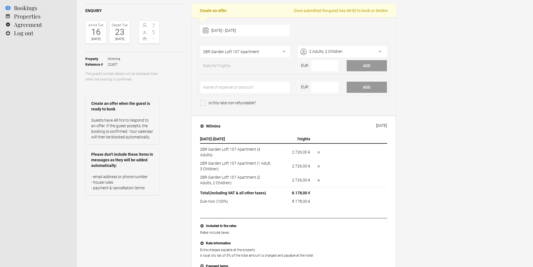
scroll to position [0, 0]
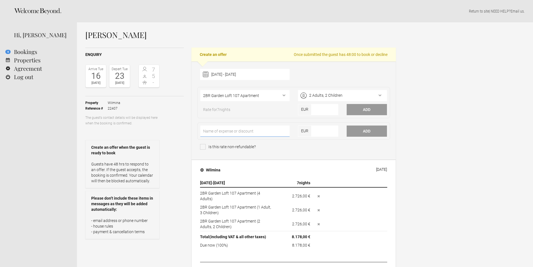
click at [214, 130] on input"] "text" at bounding box center [244, 131] width 89 height 11
type input"] "City Tax"
click at [319, 129] on input"] "number" at bounding box center [325, 131] width 27 height 11
type input"] "204.45"
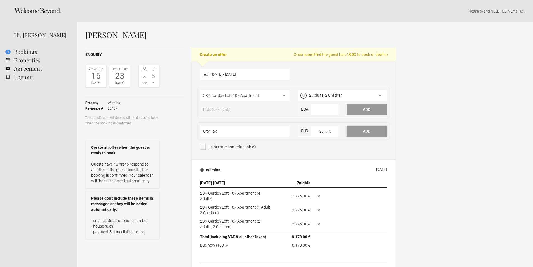
click at [364, 134] on button "Add" at bounding box center [367, 131] width 40 height 11
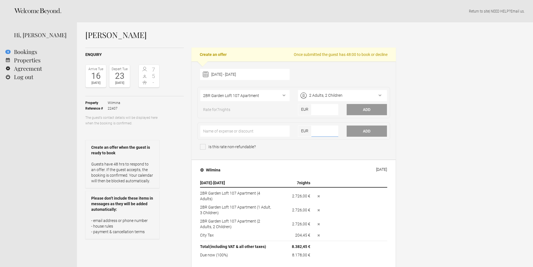
click at [316, 133] on input"] "number" at bounding box center [325, 131] width 27 height 11
click at [231, 135] on input"] "text" at bounding box center [244, 131] width 89 height 11
type input"] "City Tax"
click at [318, 131] on input"] "number" at bounding box center [325, 131] width 27 height 11
click at [324, 130] on input"] "204.45" at bounding box center [325, 131] width 27 height 11
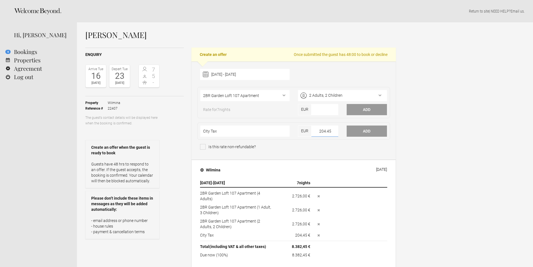
click at [324, 130] on input"] "204.45" at bounding box center [325, 131] width 27 height 11
type input"] "204.45"
click at [390, 131] on div "Add" at bounding box center [367, 133] width 49 height 14
click at [381, 132] on button "Add" at bounding box center [367, 131] width 40 height 11
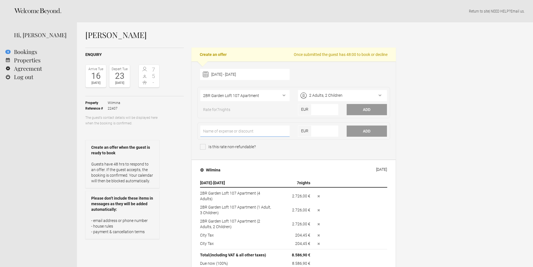
click at [243, 130] on input"] "text" at bounding box center [244, 131] width 89 height 11
type input"] "City Tax"
click at [314, 130] on input"] "number" at bounding box center [325, 131] width 27 height 11
paste input"] "204.45"
type input"] "204.45"
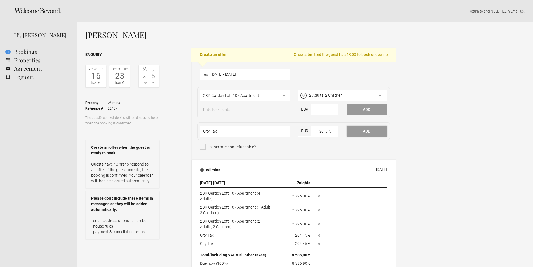
click at [374, 131] on button "Add" at bounding box center [367, 131] width 40 height 11
click at [201, 146] on span at bounding box center [203, 147] width 6 height 6
click at [201, 146] on input "Is this rate non-refundable?" at bounding box center [203, 149] width 6 height 11
checkbox input "true"
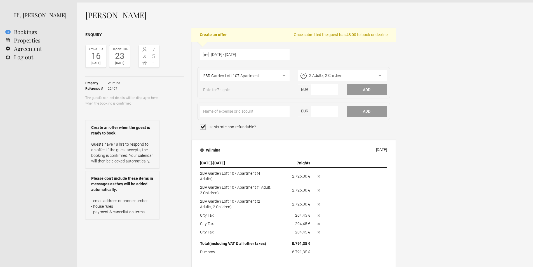
scroll to position [126, 0]
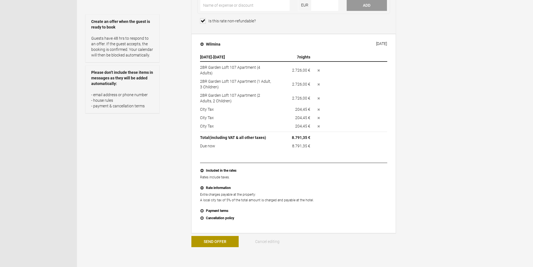
click at [418, 175] on div "Susan Lutzker Enquiry Arrive Tue 16 Jun 2026 Depart Tue 23 Jun 2026 7 5 - Toggl…" at bounding box center [305, 178] width 456 height 565
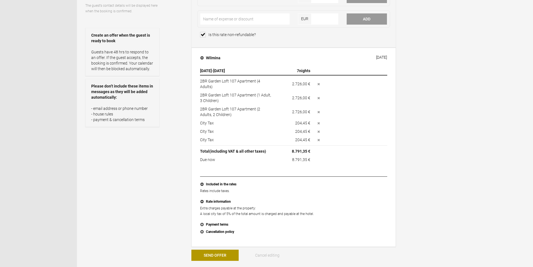
scroll to position [111, 0]
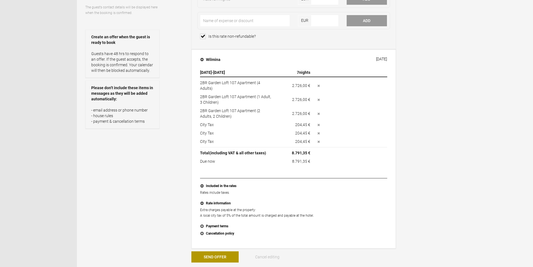
click at [425, 114] on div "Susan Lutzker Enquiry Arrive Tue 16 Jun 2026 Depart Tue 23 Jun 2026 7 5 - Toggl…" at bounding box center [305, 194] width 456 height 565
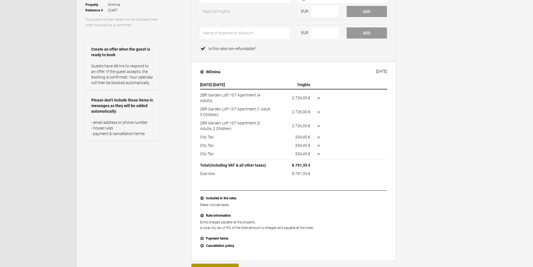
scroll to position [99, 0]
click at [251, 220] on p "Extra charges payable at the property: A local city tax of 5% of the total amou…" at bounding box center [293, 225] width 187 height 11
click at [225, 223] on p "Extra charges payable at the property: A local city tax of 5% of the total amou…" at bounding box center [293, 225] width 187 height 11
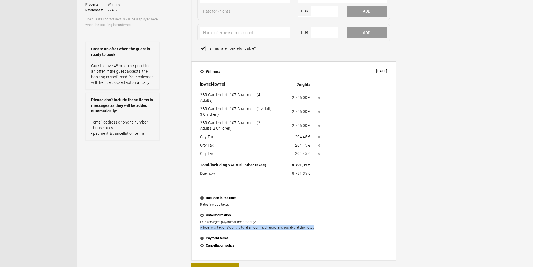
click at [225, 223] on p "Extra charges payable at the property: A local city tax of 5% of the total amou…" at bounding box center [293, 225] width 187 height 11
click at [293, 221] on p "Extra charges payable at the property: A local city tax of 5% of the total amou…" at bounding box center [293, 225] width 187 height 11
click at [287, 224] on p "Extra charges payable at the property: A local city tax of 5% of the total amou…" at bounding box center [293, 225] width 187 height 11
click at [288, 223] on p "Extra charges payable at the property: A local city tax of 5% of the total amou…" at bounding box center [293, 225] width 187 height 11
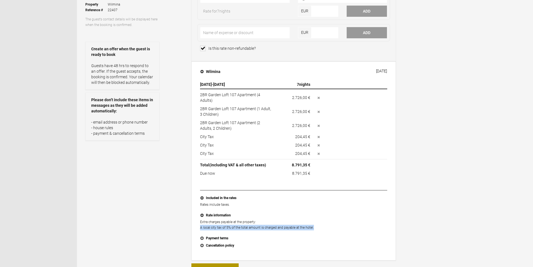
click at [288, 223] on p "Extra charges payable at the property: A local city tax of 5% of the total amou…" at bounding box center [293, 225] width 187 height 11
click at [362, 220] on p "Extra charges payable at the property: A local city tax of 5% of the total amou…" at bounding box center [293, 225] width 187 height 11
click at [207, 235] on button "Payment terms" at bounding box center [293, 238] width 187 height 7
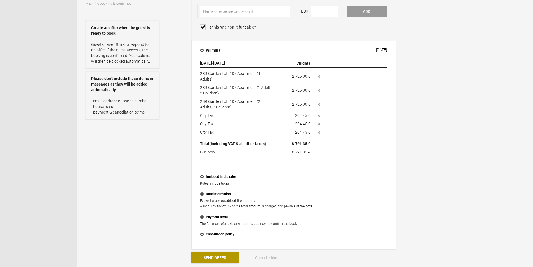
scroll to position [134, 0]
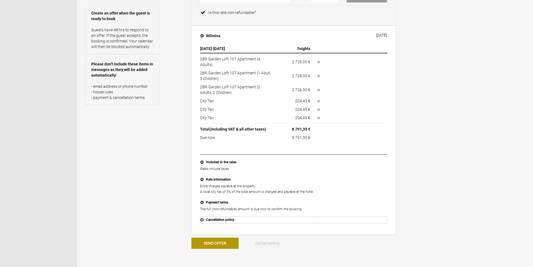
click at [213, 217] on button "Cancellation policy" at bounding box center [293, 220] width 187 height 7
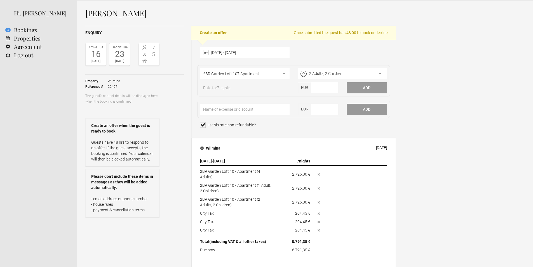
scroll to position [176, 0]
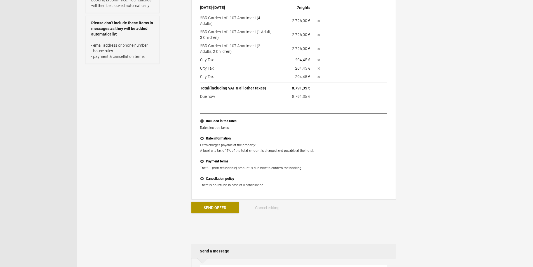
click at [224, 204] on button "Send Offer" at bounding box center [215, 207] width 47 height 11
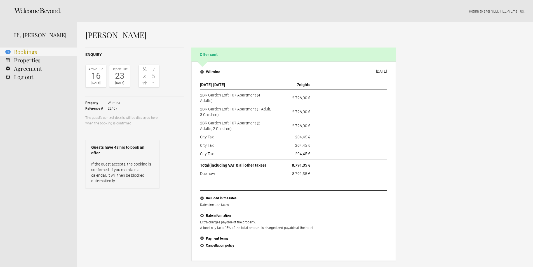
click at [28, 52] on link "4 Bookings" at bounding box center [38, 52] width 77 height 8
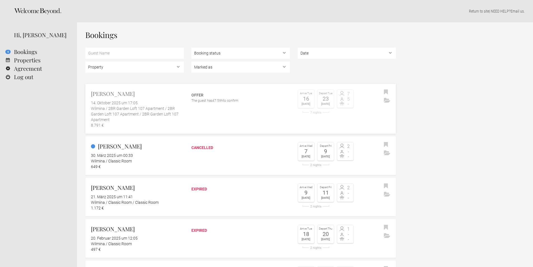
click at [120, 95] on h2 "[PERSON_NAME]" at bounding box center [137, 94] width 93 height 8
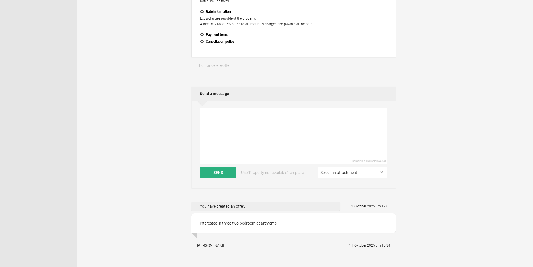
scroll to position [204, 0]
click at [372, 173] on div "Select an attachment... Grundriss-Extended-Loft-107.pdf Grundriss-Extented-Loft…" at bounding box center [353, 174] width 70 height 14
click at [372, 171] on select "Select an attachment... Grundriss-Extended-Loft-107.pdf Grundriss-Extented-Loft…" at bounding box center [353, 172] width 70 height 11
click at [176, 127] on div "Enquiry Arrive [DATE] Depart [DATE] 7 5 - Toggle booking details Property Wilmi…" at bounding box center [240, 61] width 311 height 437
click at [349, 167] on select "Select an attachment... Grundriss-Extended-Loft-107.pdf Grundriss-Extented-Loft…" at bounding box center [353, 172] width 70 height 11
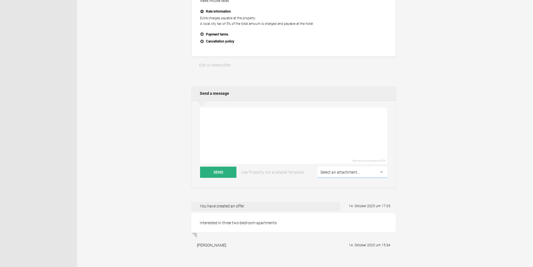
select select "22437"
click at [444, 132] on div "[PERSON_NAME] Enquiry Arrive [DATE] Depart [DATE] 7 5 - Toggle booking details …" at bounding box center [305, 49] width 456 height 463
click at [267, 126] on textarea at bounding box center [293, 136] width 187 height 56
type textarea "D"
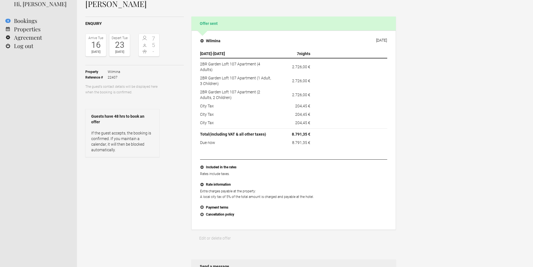
scroll to position [0, 0]
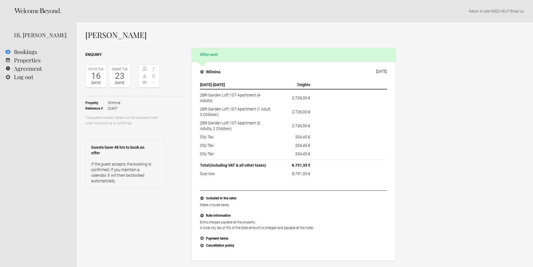
click at [124, 34] on h1 "[PERSON_NAME]" at bounding box center [240, 35] width 311 height 8
copy h1 "[PERSON_NAME]"
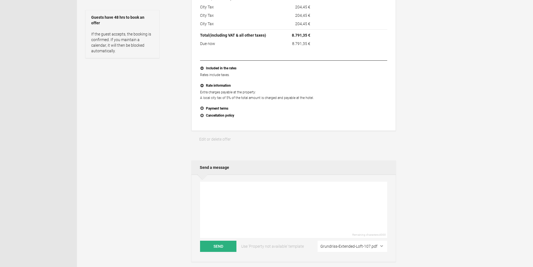
scroll to position [196, 0]
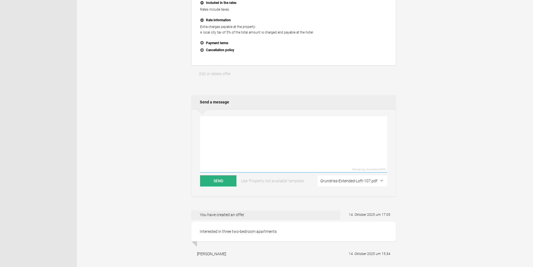
click at [226, 116] on textarea at bounding box center [293, 144] width 187 height 56
paste textarea "[PERSON_NAME]"
click at [292, 127] on textarea "Liebe [PERSON_NAME], Anbei senden wir das Angebot für 3 Two-Bedroom garden Loft…" at bounding box center [293, 144] width 187 height 56
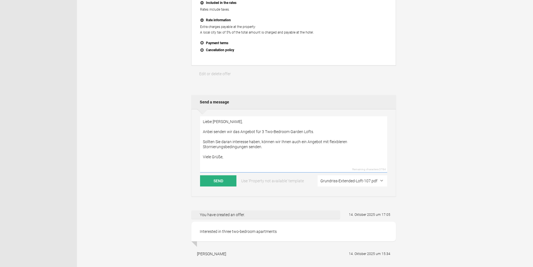
click at [334, 137] on textarea "Liebe [PERSON_NAME], Anbei senden wir das Angebot für 3 Two-Bedroom Garden Loft…" at bounding box center [293, 144] width 187 height 56
click at [269, 157] on textarea "Liebe [PERSON_NAME], Anbei senden wir das Angebot für 3 Two-Bedroom Garden Loft…" at bounding box center [293, 143] width 187 height 56
click at [267, 153] on textarea "Liebe [PERSON_NAME], Anbei senden wir das Angebot für 3 Two-Bedroom Garden Loft…" at bounding box center [293, 143] width 187 height 56
click at [242, 135] on textarea "Liebe [PERSON_NAME], Anbei senden wir das Angebot für 3 Two-Bedroom Garden Loft…" at bounding box center [293, 143] width 187 height 56
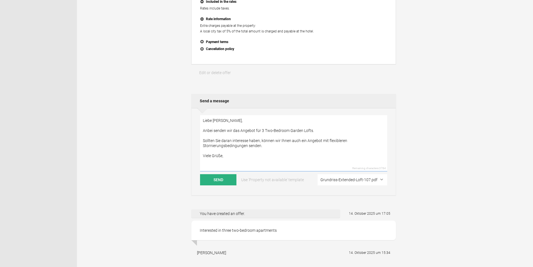
click at [234, 135] on textarea "Liebe [PERSON_NAME], Anbei senden wir das Angebot für 3 Two-Bedroom Garden Loft…" at bounding box center [293, 143] width 187 height 56
click at [272, 138] on textarea "Liebe [PERSON_NAME], Anbei senden wir das Angebot für 3 Two-Bedroom Garden Loft…" at bounding box center [293, 143] width 187 height 56
click at [235, 150] on textarea "Liebe [PERSON_NAME], Anbei senden wir das Angebot für 3 Two-Bedroom Garden Loft…" at bounding box center [293, 143] width 187 height 56
type textarea "Liebe [PERSON_NAME], Anbei senden wir das Angebot für 3 Two-Bedroom Garden Loft…"
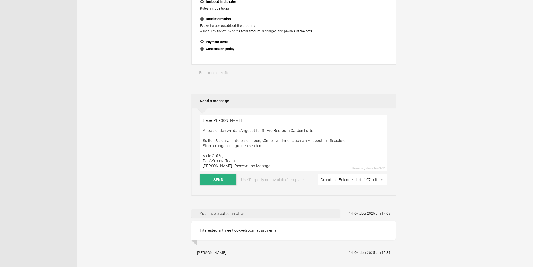
click at [223, 175] on button "Send" at bounding box center [218, 179] width 36 height 11
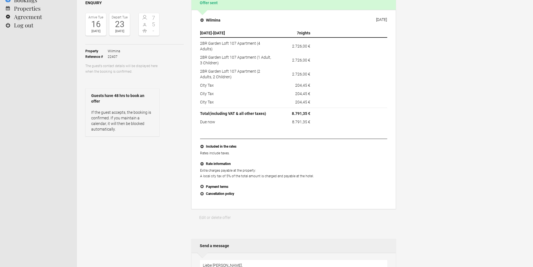
scroll to position [0, 0]
